Goal: Subscribe to service/newsletter

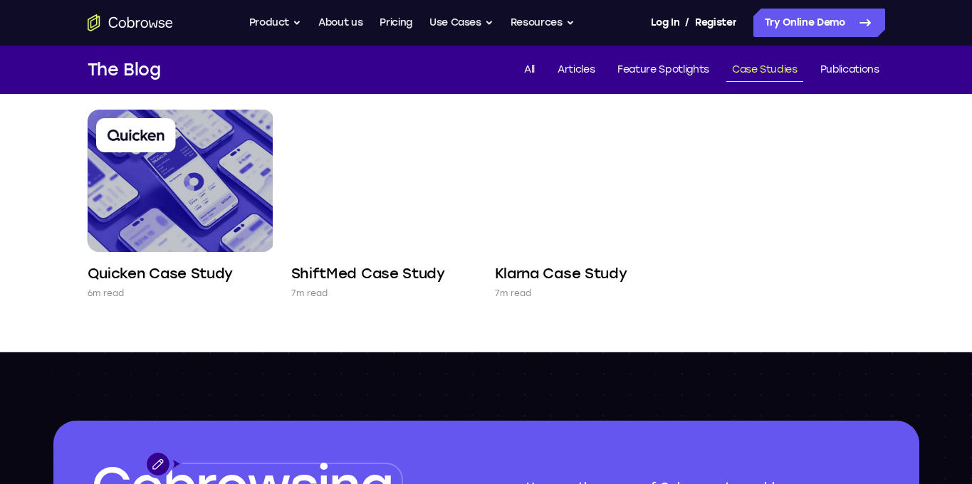
scroll to position [122, 0]
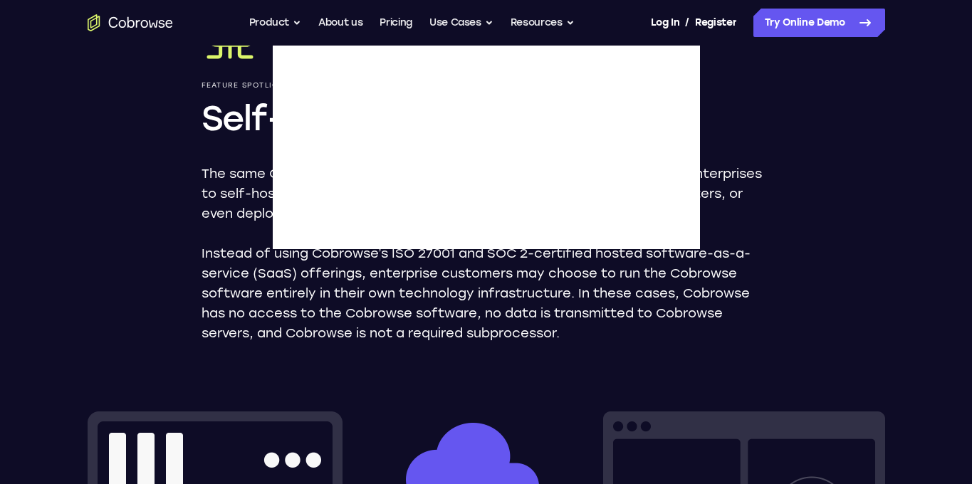
scroll to position [117, 0]
